Goal: Find contact information: Find contact information

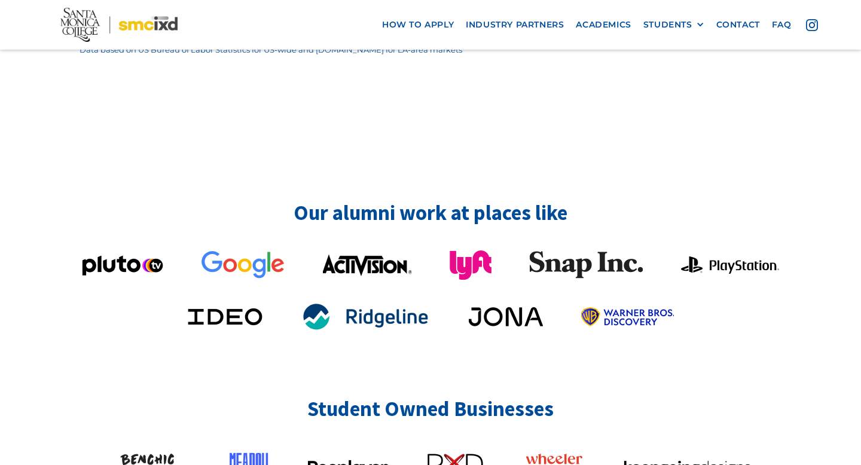
scroll to position [2943, 0]
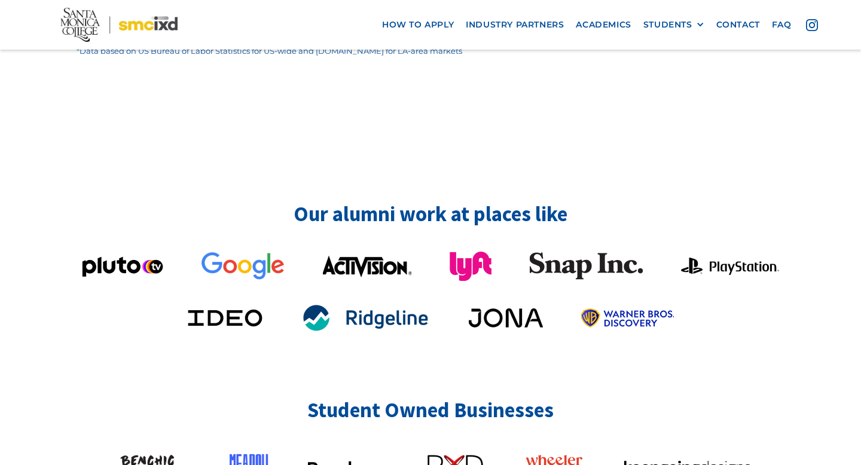
click at [647, 457] on img at bounding box center [689, 468] width 132 height 22
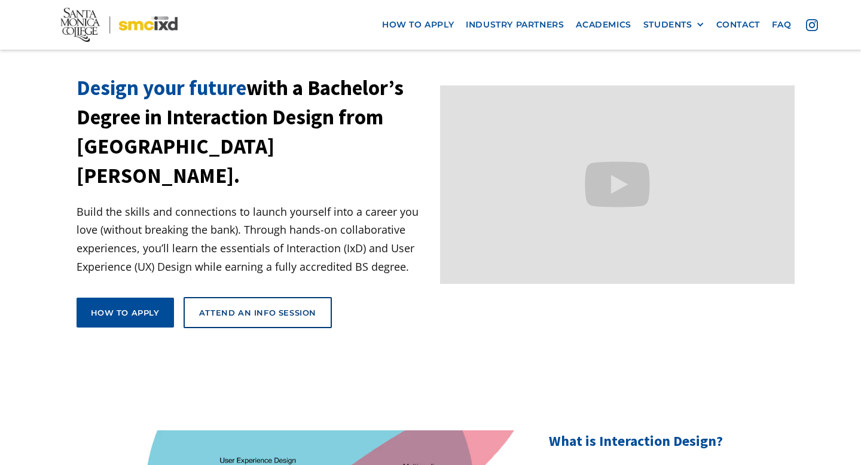
scroll to position [0, 0]
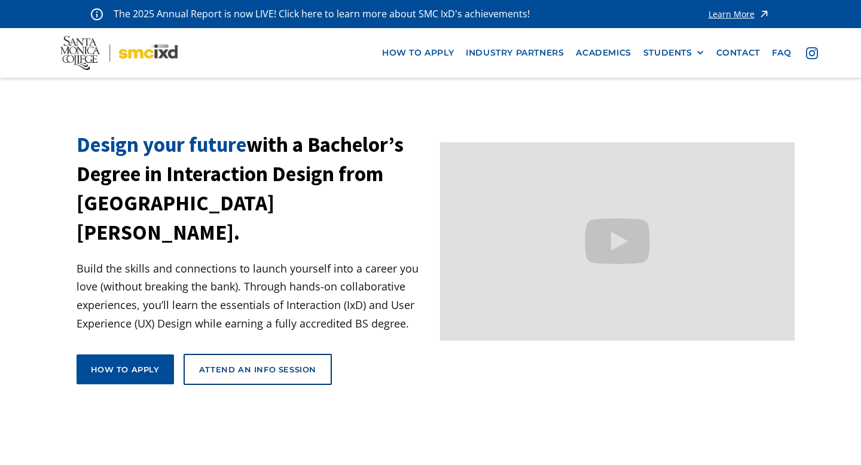
click at [811, 58] on img at bounding box center [812, 53] width 12 height 12
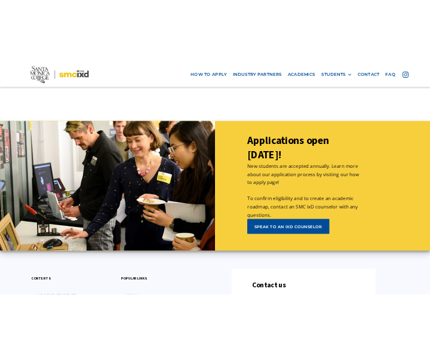
scroll to position [5385, 0]
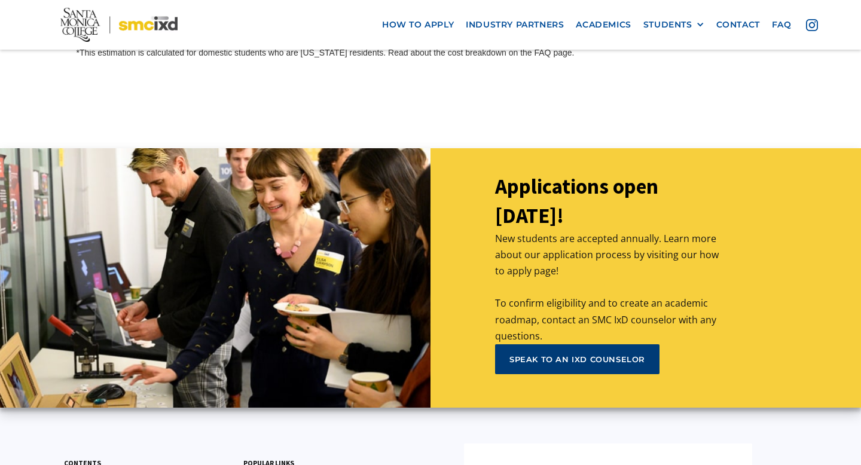
click at [571, 354] on div "speak to an ixd counselor" at bounding box center [577, 359] width 136 height 11
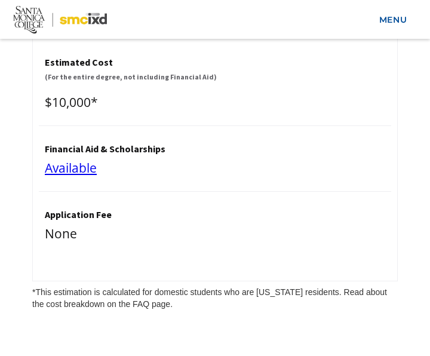
scroll to position [7815, 0]
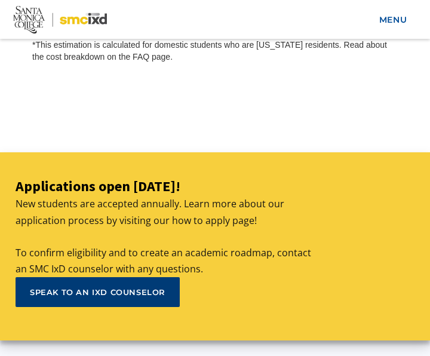
click at [161, 287] on div "speak to an ixd counselor" at bounding box center [98, 292] width 136 height 11
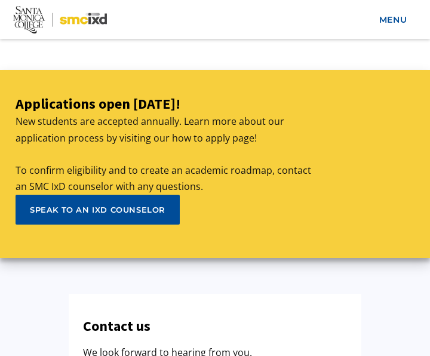
scroll to position [7913, 0]
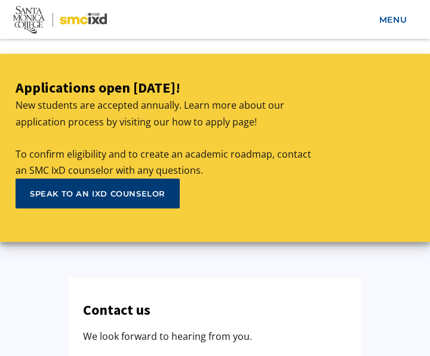
click at [130, 188] on div "speak to an ixd counselor" at bounding box center [98, 193] width 136 height 11
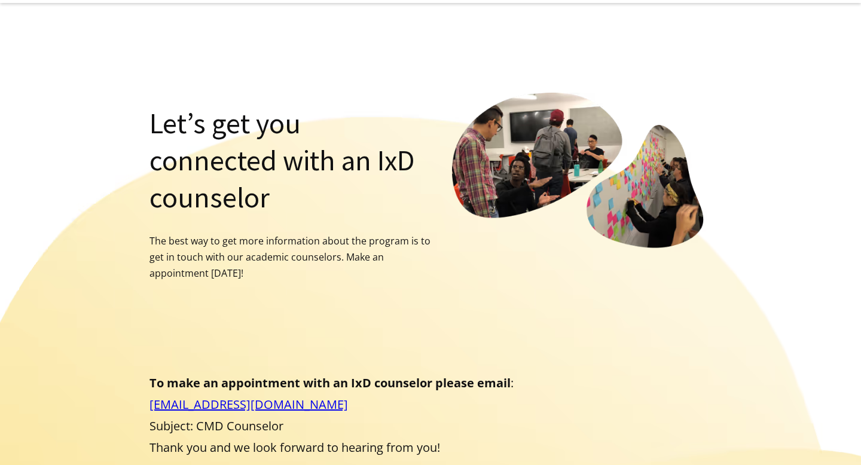
scroll to position [214, 0]
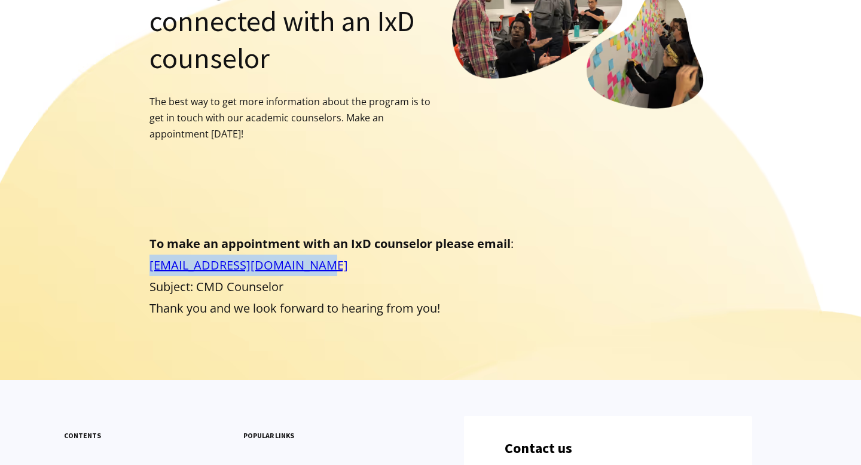
drag, startPoint x: 321, startPoint y: 233, endPoint x: 145, endPoint y: 229, distance: 176.4
click at [145, 229] on div "Let’s get you connected with an IxD counselor The best way to get more informat…" at bounding box center [431, 155] width 708 height 404
copy link "counselingtransfer@smc.edu"
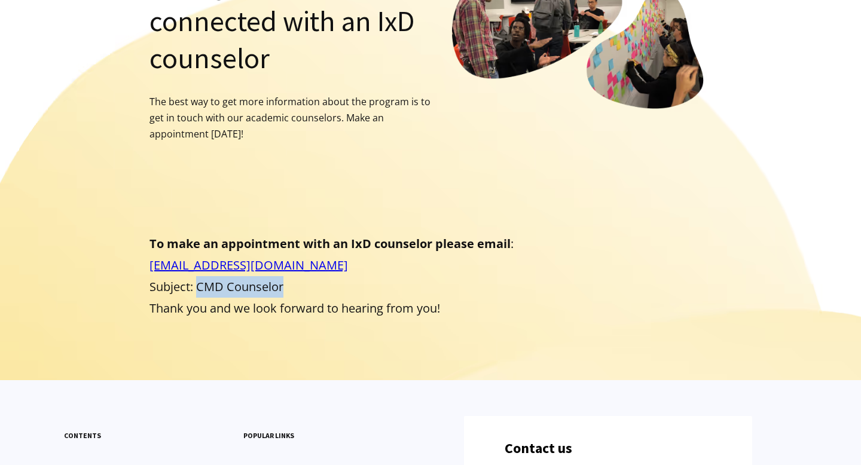
drag, startPoint x: 286, startPoint y: 249, endPoint x: 198, endPoint y: 249, distance: 88.5
click at [198, 249] on p "To make an appointment with an IxD counselor please email : counselingtransfer@…" at bounding box center [430, 276] width 562 height 86
copy p "CMD Counselor"
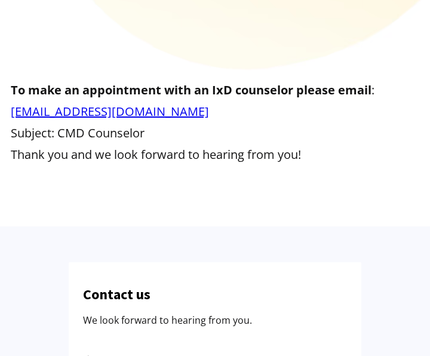
scroll to position [554, 0]
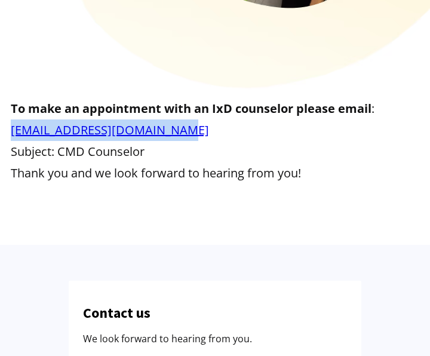
drag, startPoint x: 181, startPoint y: 132, endPoint x: 5, endPoint y: 128, distance: 175.8
copy link "[EMAIL_ADDRESS][DOMAIN_NAME]"
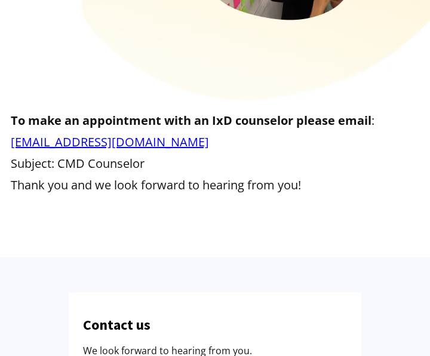
scroll to position [543, 0]
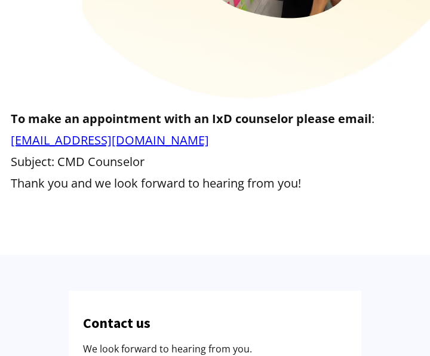
click at [189, 133] on p "To make an appointment with an IxD counselor please email : counselingtransfer@…" at bounding box center [215, 151] width 409 height 86
